Goal: Transaction & Acquisition: Purchase product/service

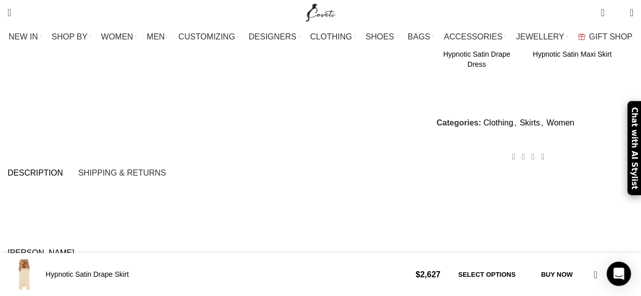
scroll to position [0, 320]
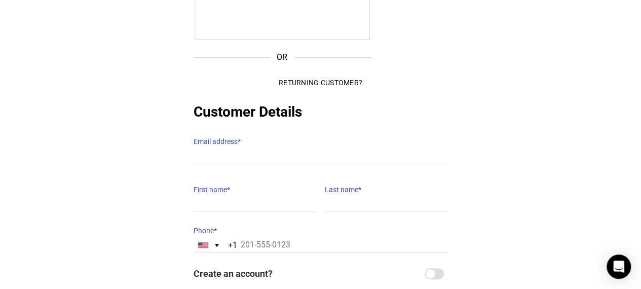
scroll to position [152, 0]
click at [230, 150] on input "Email address *" at bounding box center [320, 156] width 254 height 15
type input "n"
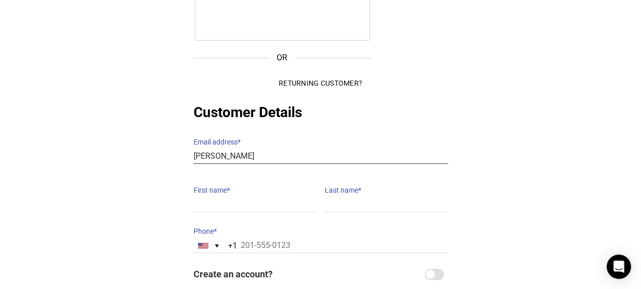
type input "[PERSON_NAME]"
type input "n"
type input "[EMAIL_ADDRESS][DOMAIN_NAME]"
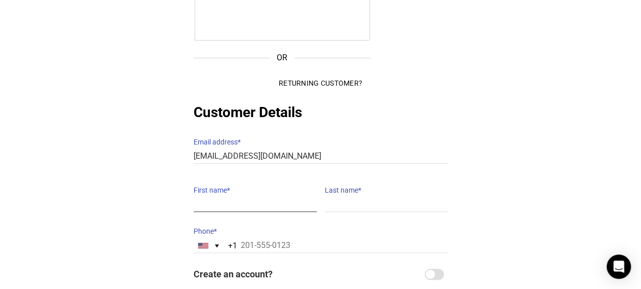
click at [232, 197] on input "First name *" at bounding box center [254, 204] width 123 height 15
type input "Nandita"
click at [345, 197] on input "Last name *" at bounding box center [386, 204] width 123 height 15
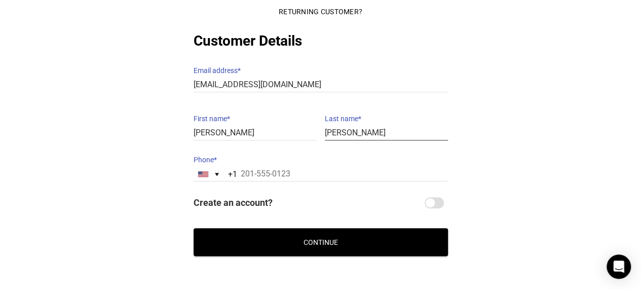
scroll to position [224, 0]
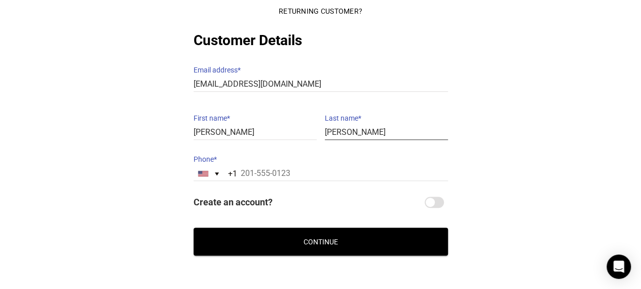
type input "Nayyar"
click at [285, 166] on input "Phone *" at bounding box center [320, 173] width 254 height 15
paste input "858 527 5901"
type input "858 527 5901"
click at [289, 231] on button "Continue" at bounding box center [320, 241] width 254 height 28
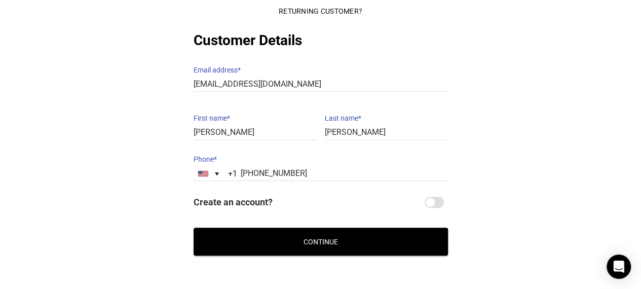
scroll to position [182, 0]
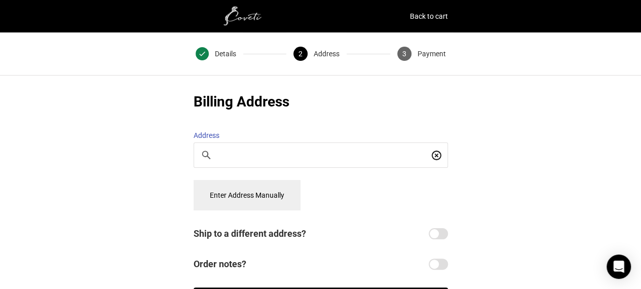
click at [263, 156] on div at bounding box center [320, 155] width 253 height 24
paste input "150 Crossover, Irvine CA 92618"
type input "150 Crossover, Irvine CA 92618"
click at [256, 189] on button "Enter Address Manually" at bounding box center [246, 195] width 107 height 30
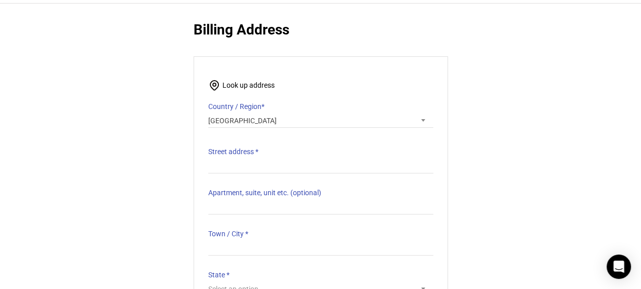
scroll to position [73, 0]
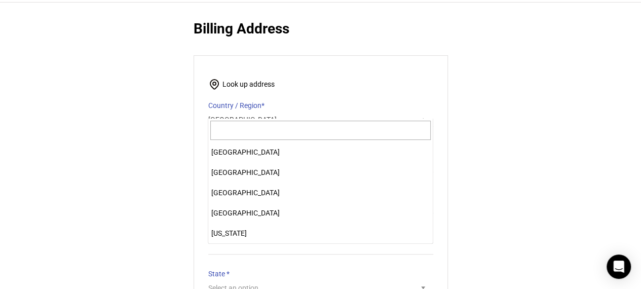
click at [413, 112] on span "India" at bounding box center [320, 119] width 225 height 14
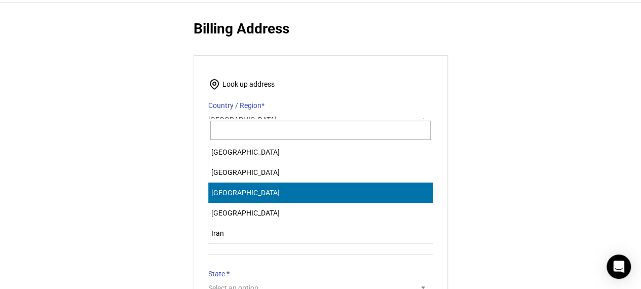
click at [331, 131] on input "text" at bounding box center [320, 130] width 220 height 19
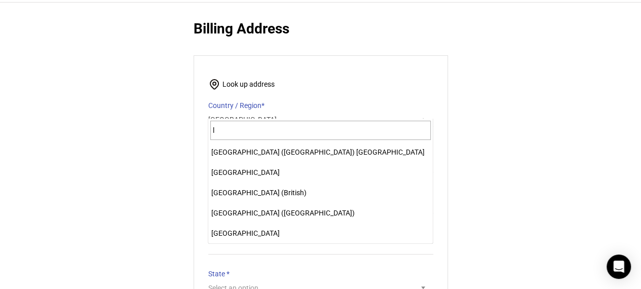
scroll to position [0, 0]
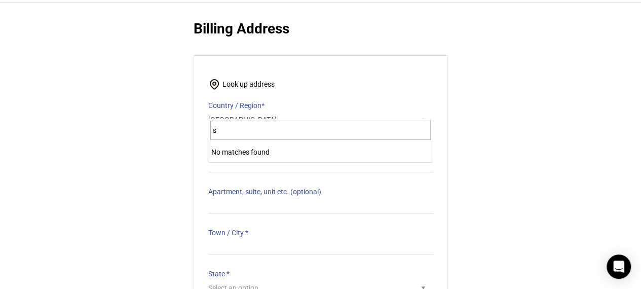
type input "s"
type input "Us"
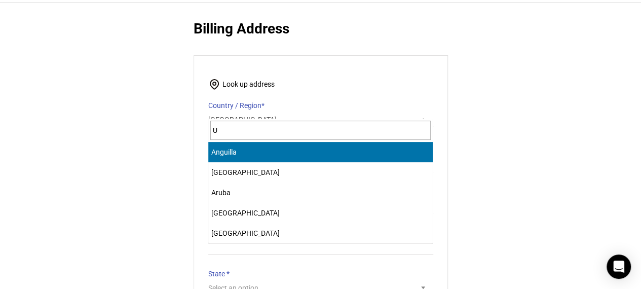
type input "U"
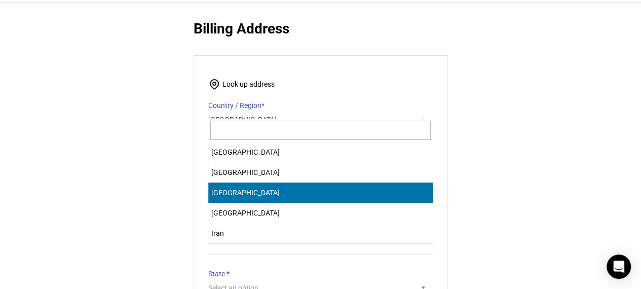
click at [250, 134] on input "text" at bounding box center [320, 130] width 220 height 19
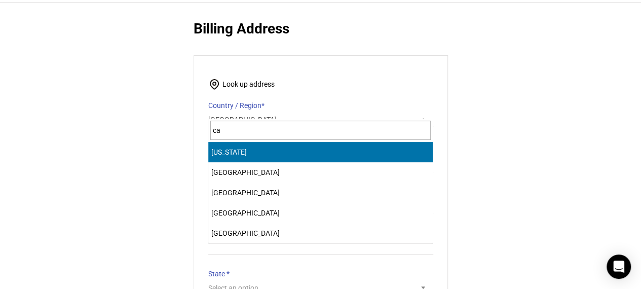
type input "c"
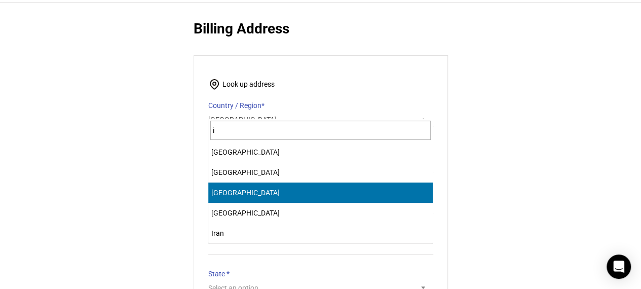
scroll to position [1256, 0]
type input "ir"
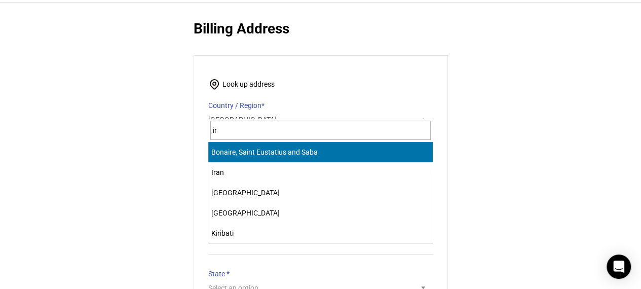
type input "i"
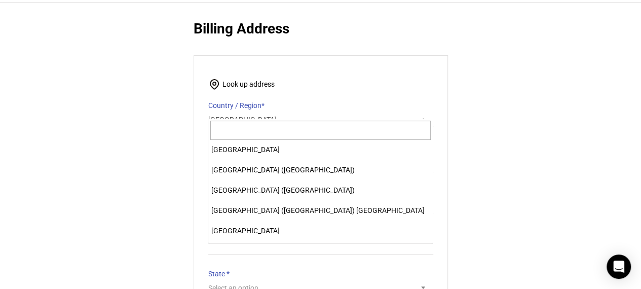
scroll to position [4709, 0]
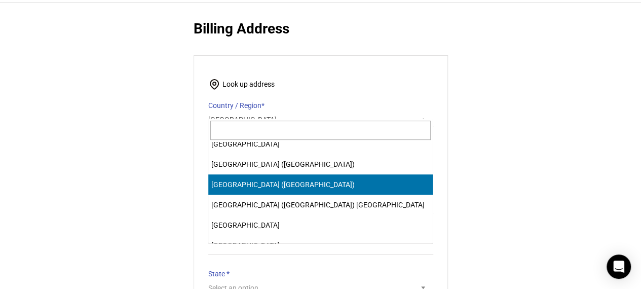
select select "US"
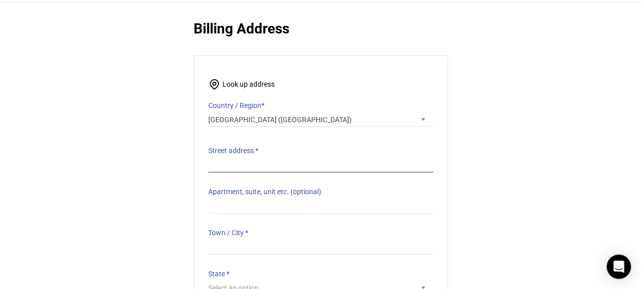
click at [240, 161] on input "Street address *" at bounding box center [320, 165] width 225 height 15
paste input "150 Crossover, Irvine CA 92618"
type input "150 Crossover, Irvine CA 92618"
click at [258, 199] on input "Apartment, suite, unit etc. (optional)" at bounding box center [320, 206] width 225 height 15
paste input "150 Crossover, Irvine CA 92618"
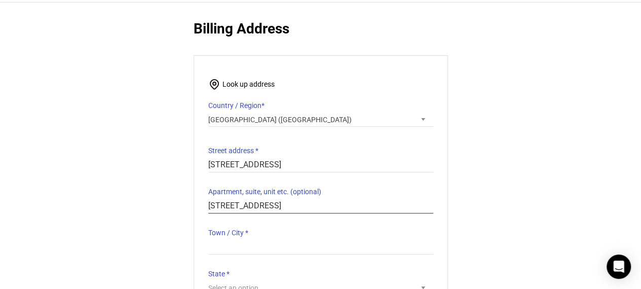
drag, startPoint x: 336, startPoint y: 200, endPoint x: 261, endPoint y: 190, distance: 75.6
click at [261, 190] on p "Apartment, suite, unit etc. (optional) 150 Crossover, Irvine CA 92618" at bounding box center [320, 198] width 225 height 29
type input "150 Crossover"
click at [271, 240] on input "Town / City *" at bounding box center [320, 247] width 225 height 15
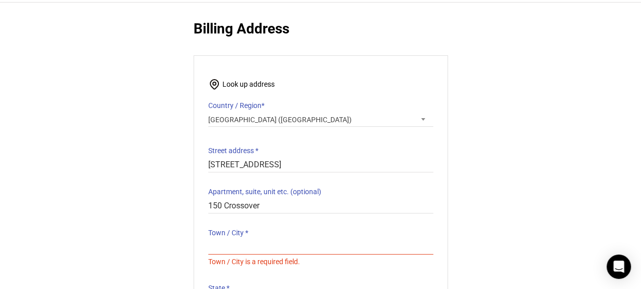
click at [397, 184] on label "Apartment, suite, unit etc. (optional)" at bounding box center [320, 191] width 225 height 14
click at [397, 199] on input "150 Crossover" at bounding box center [320, 206] width 225 height 15
click at [245, 240] on input "Town / City *" at bounding box center [320, 247] width 225 height 15
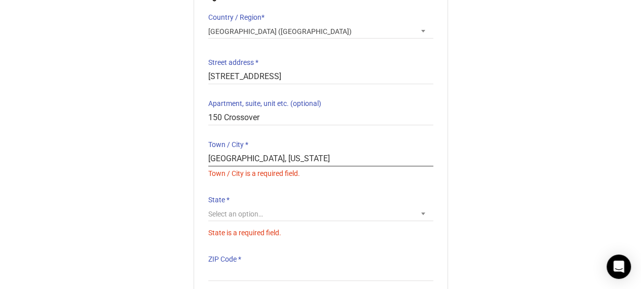
scroll to position [163, 0]
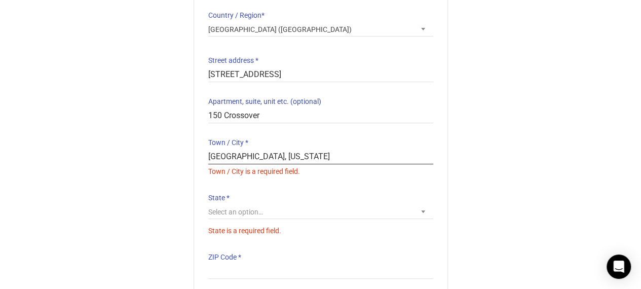
click at [230, 150] on input "Irvine, California" at bounding box center [320, 156] width 225 height 15
type input "Irvine/California"
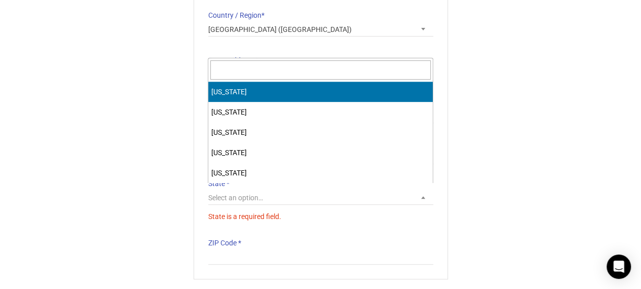
click at [271, 199] on span "Select an option…" at bounding box center [320, 199] width 225 height 19
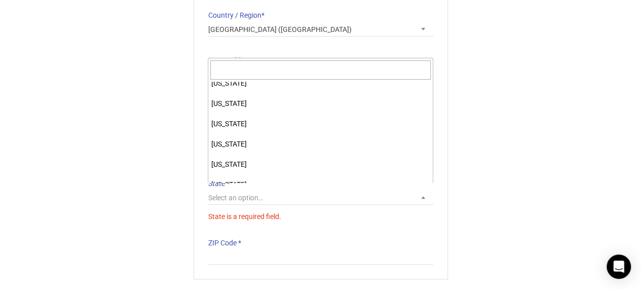
scroll to position [70, 0]
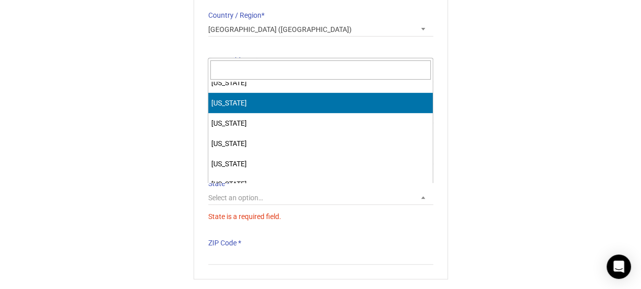
select select "CA"
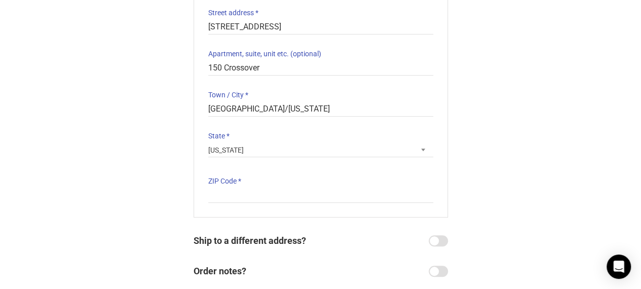
scroll to position [211, 0]
click at [294, 187] on input "ZIP Code *" at bounding box center [320, 194] width 225 height 15
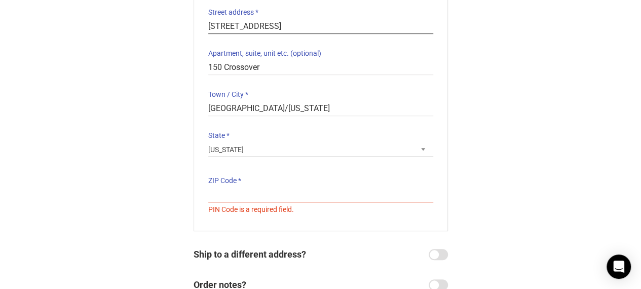
drag, startPoint x: 297, startPoint y: 19, endPoint x: 338, endPoint y: 23, distance: 41.2
click at [338, 23] on input "150 Crossover, Irvine CA 92618" at bounding box center [320, 26] width 225 height 15
click at [229, 188] on input "ZIP Code *" at bounding box center [320, 194] width 225 height 15
paste input "92618"
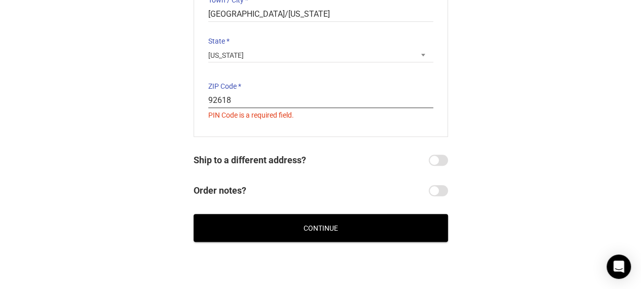
scroll to position [321, 0]
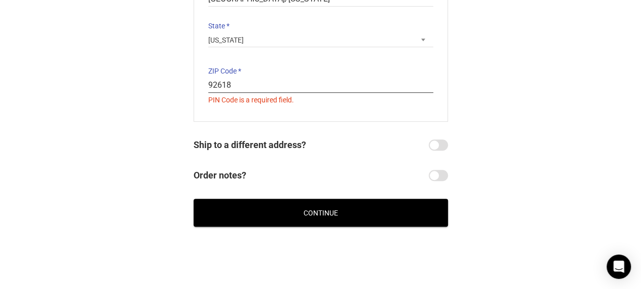
type input "92618"
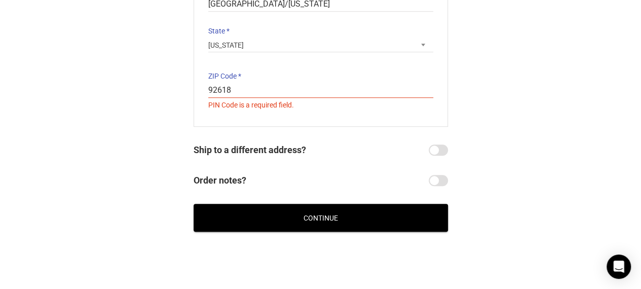
click at [264, 210] on div "Express Checkout OR Returning Customer? Customer Details Email address * Bridel…" at bounding box center [320, 4] width 641 height 488
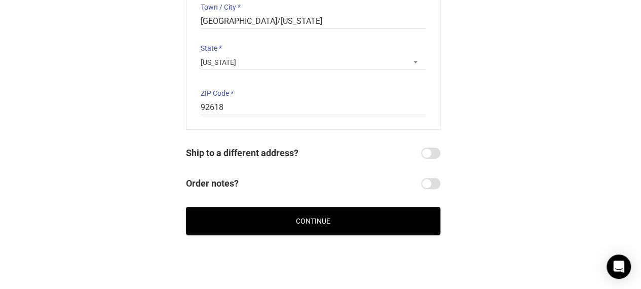
scroll to position [316, 8]
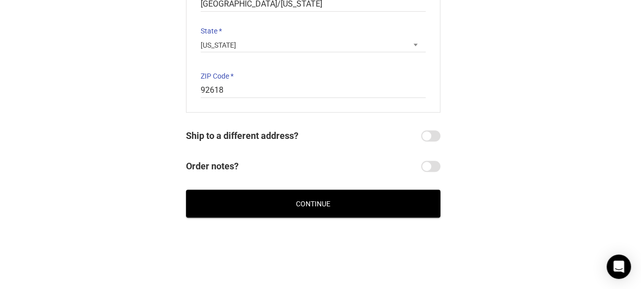
click at [329, 189] on button "Continue" at bounding box center [313, 203] width 254 height 28
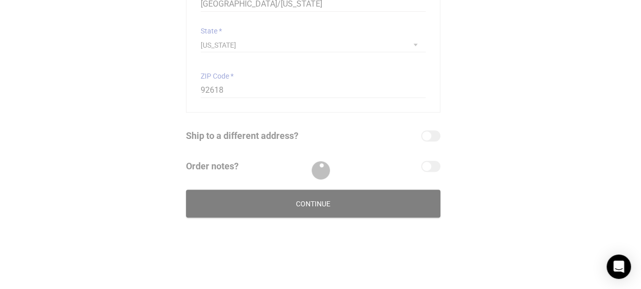
scroll to position [160, 8]
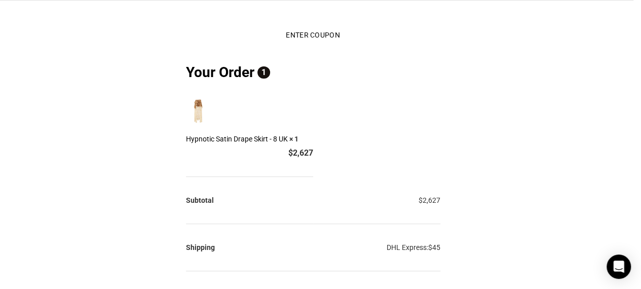
scroll to position [76, 8]
click at [188, 98] on img at bounding box center [198, 110] width 24 height 24
